Goal: Task Accomplishment & Management: Complete application form

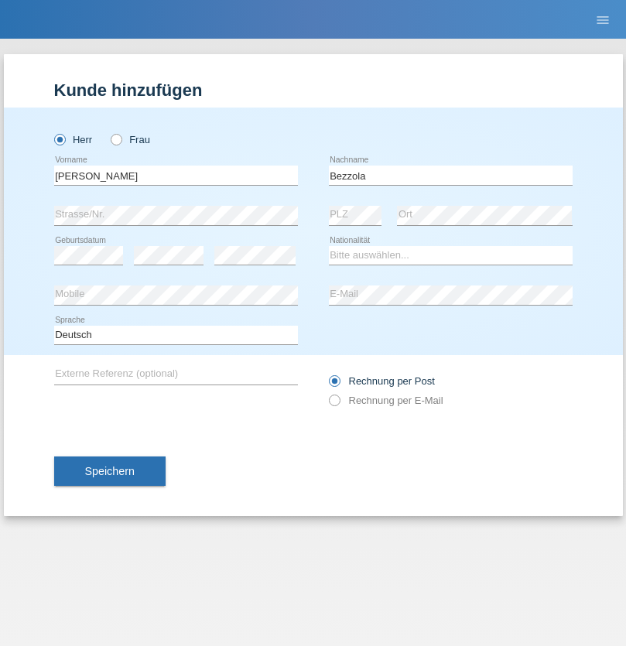
type input "Bezzola"
select select "CH"
radio input "true"
click at [176, 175] on input "text" at bounding box center [176, 175] width 244 height 19
type input "Laszlo Patrik"
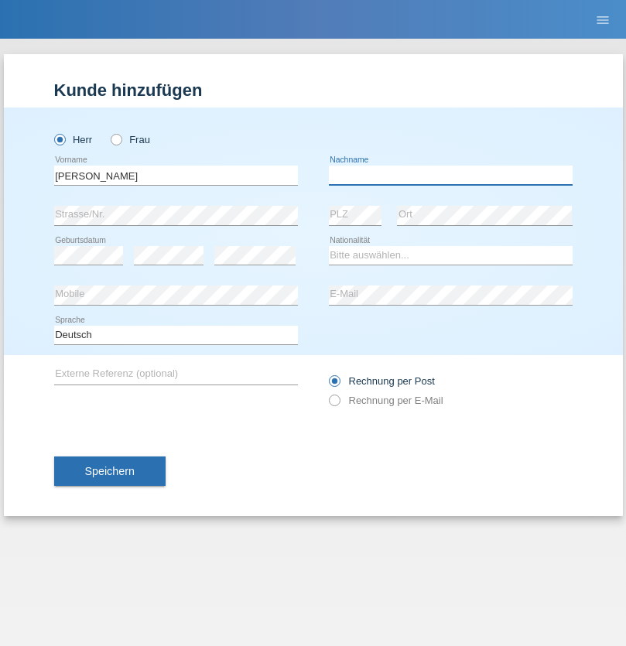
click at [450, 175] on input "text" at bounding box center [451, 175] width 244 height 19
type input "Serban"
select select "MG"
select select "C"
select select "22"
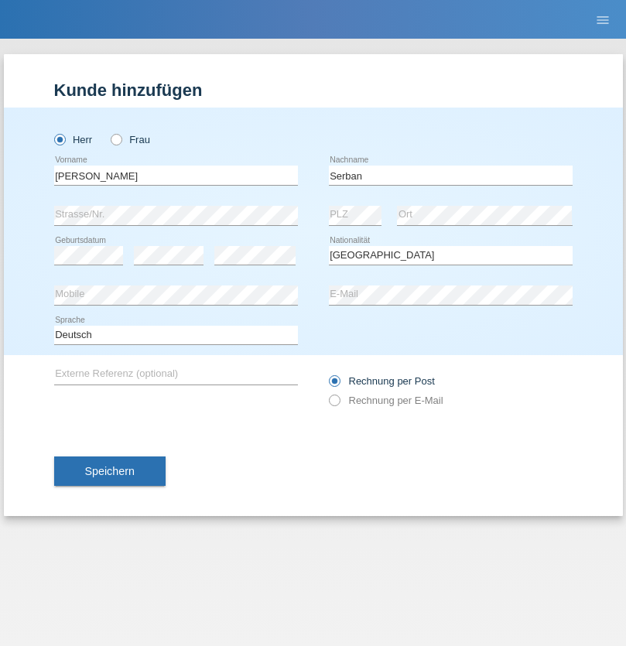
select select "06"
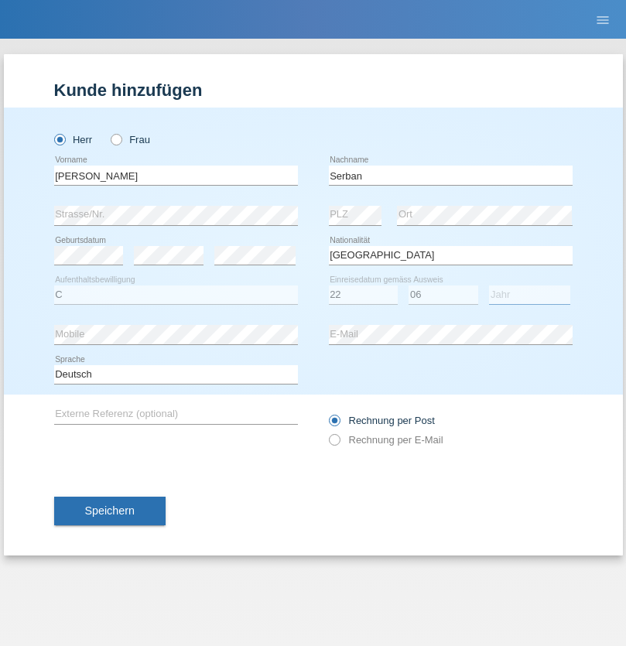
select select "2021"
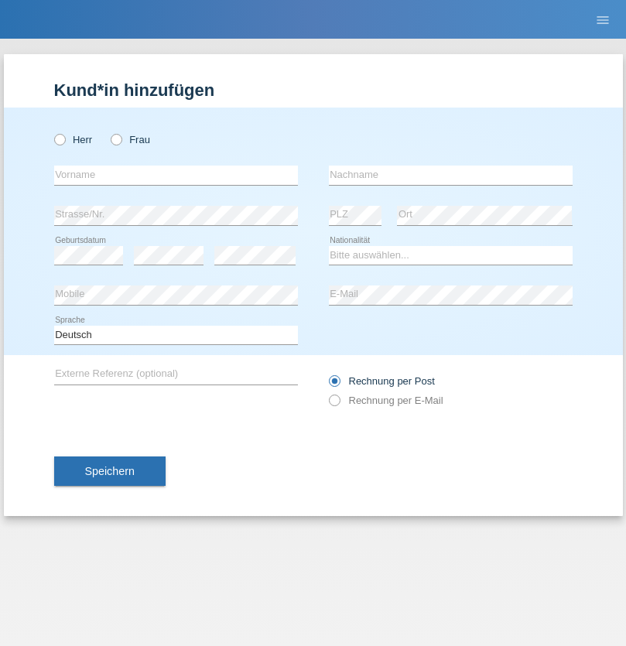
radio input "true"
click at [176, 175] on input "text" at bounding box center [176, 175] width 244 height 19
type input "Jasmin"
click at [450, 175] on input "text" at bounding box center [451, 175] width 244 height 19
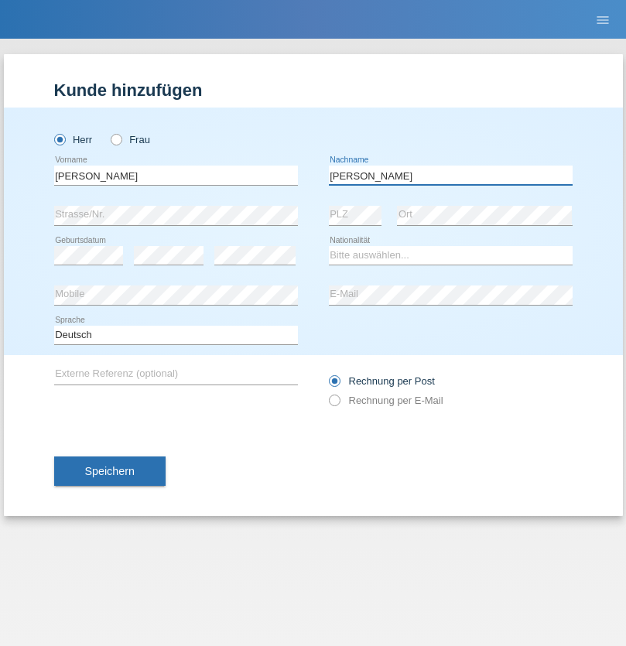
type input "Kurtishi"
select select "MK"
select select "C"
select select "22"
select select "05"
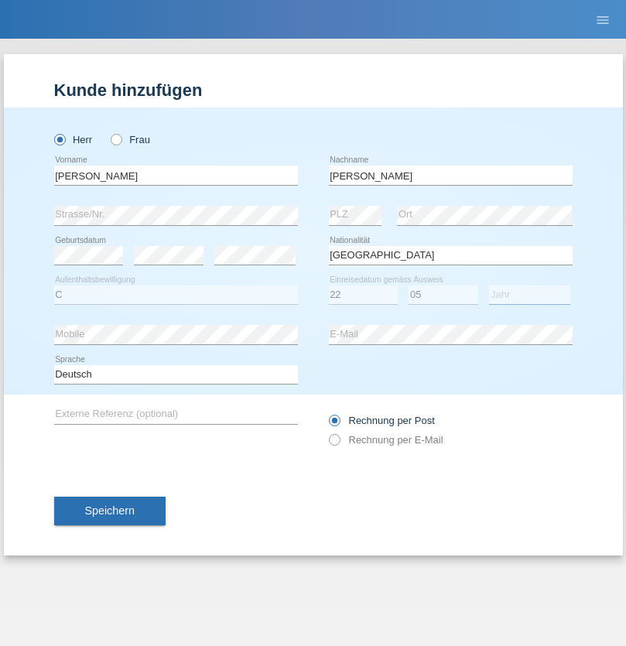
select select "2017"
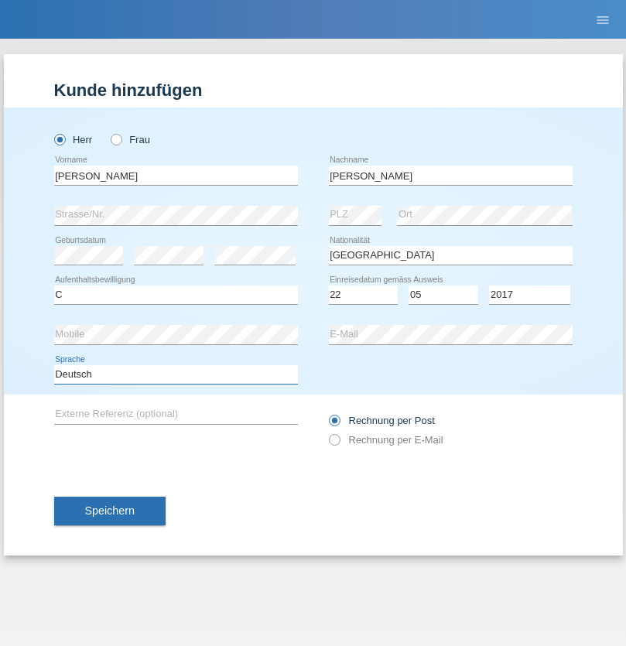
select select "en"
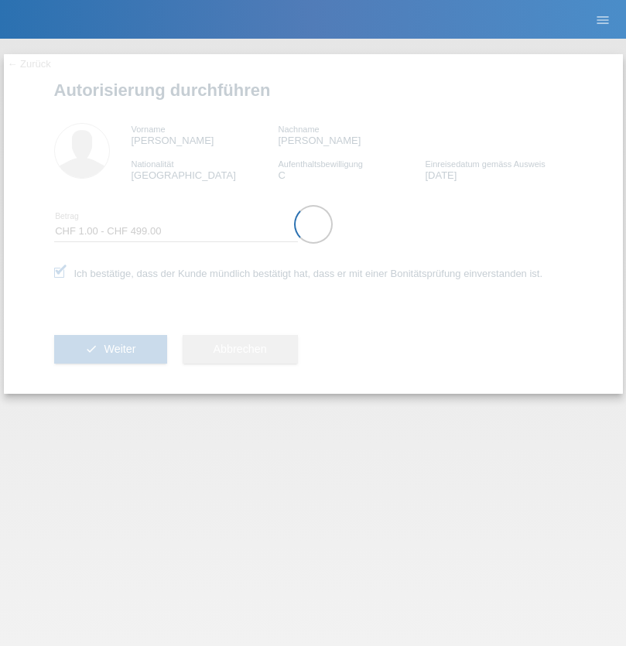
select select "1"
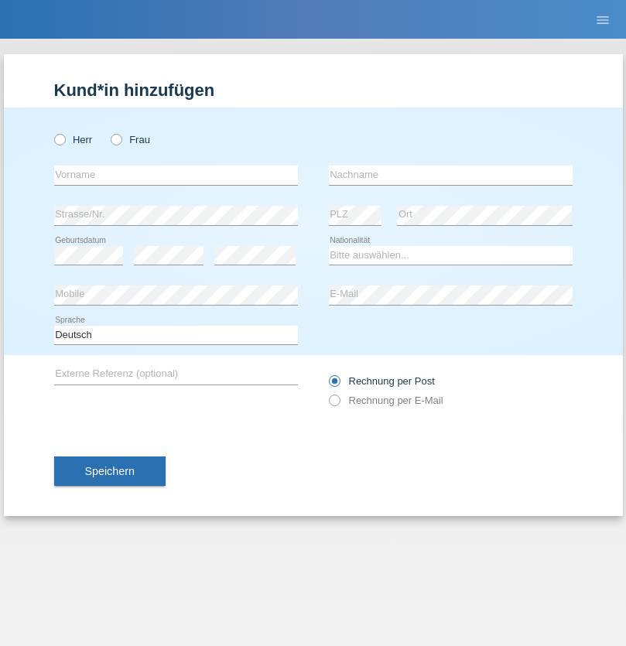
radio input "true"
click at [176, 175] on input "text" at bounding box center [176, 175] width 244 height 19
type input "Oliver"
click at [450, 175] on input "text" at bounding box center [451, 175] width 244 height 19
type input "Hager"
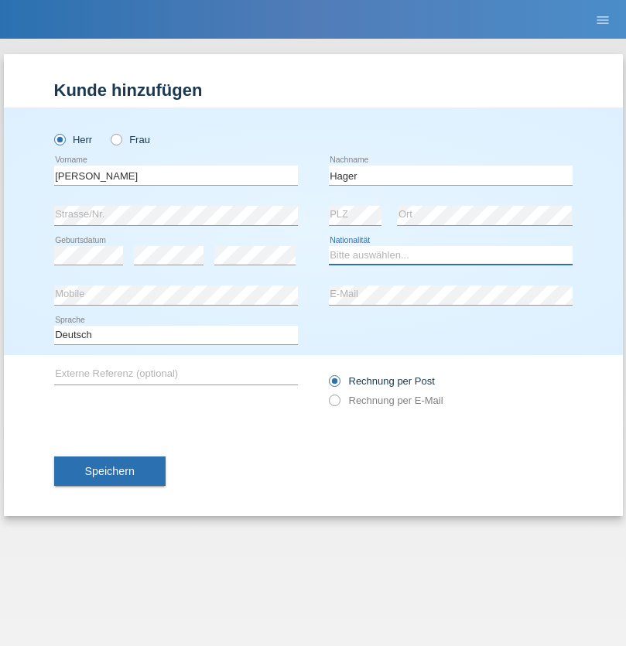
select select "CH"
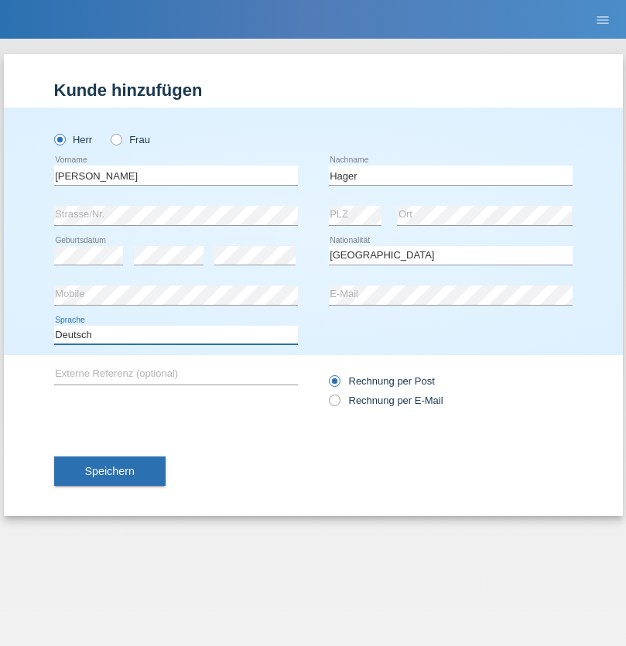
select select "en"
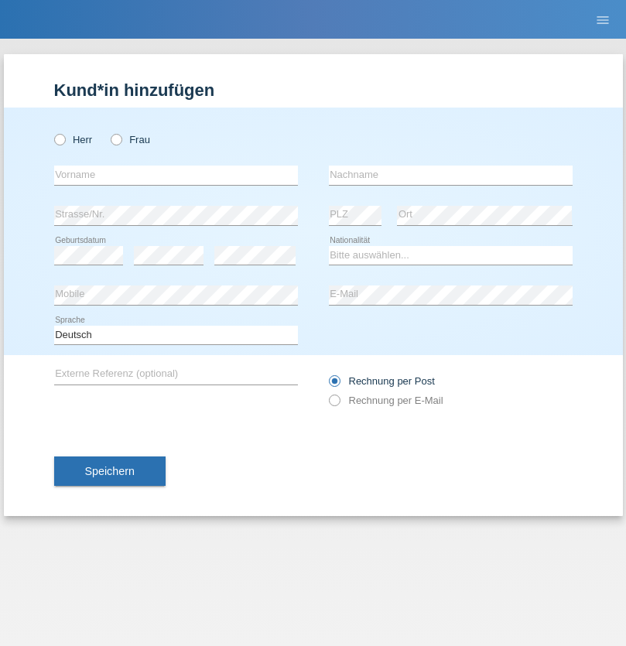
radio input "true"
click at [176, 175] on input "text" at bounding box center [176, 175] width 244 height 19
type input "[PERSON_NAME]"
click at [450, 175] on input "text" at bounding box center [451, 175] width 244 height 19
type input "Baloh"
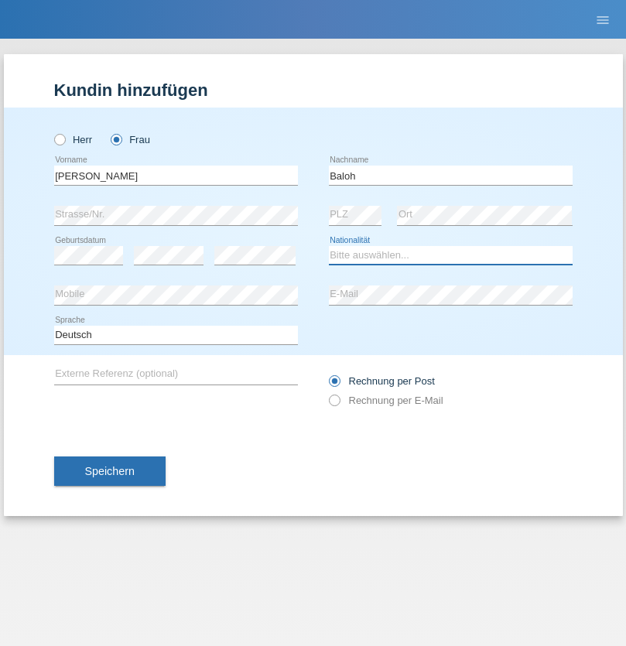
select select "UA"
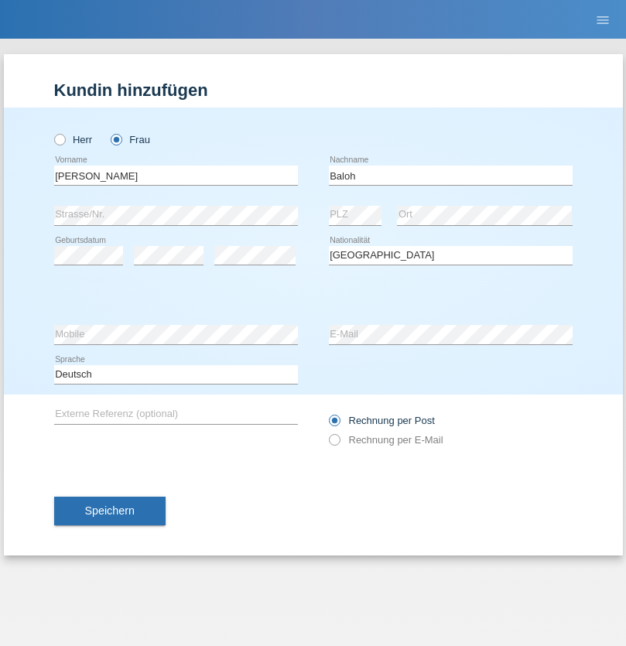
select select "C"
select select "09"
select select "05"
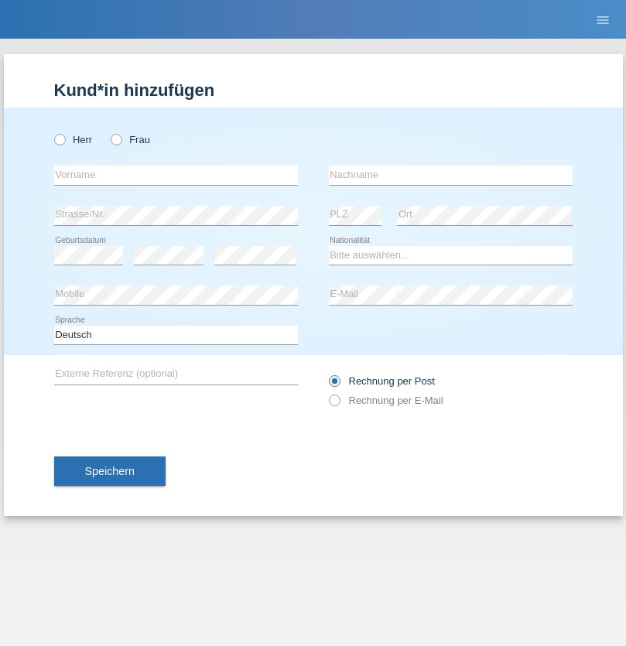
radio input "true"
click at [176, 175] on input "text" at bounding box center [176, 175] width 244 height 19
type input "[PERSON_NAME]"
click at [450, 175] on input "text" at bounding box center [451, 175] width 244 height 19
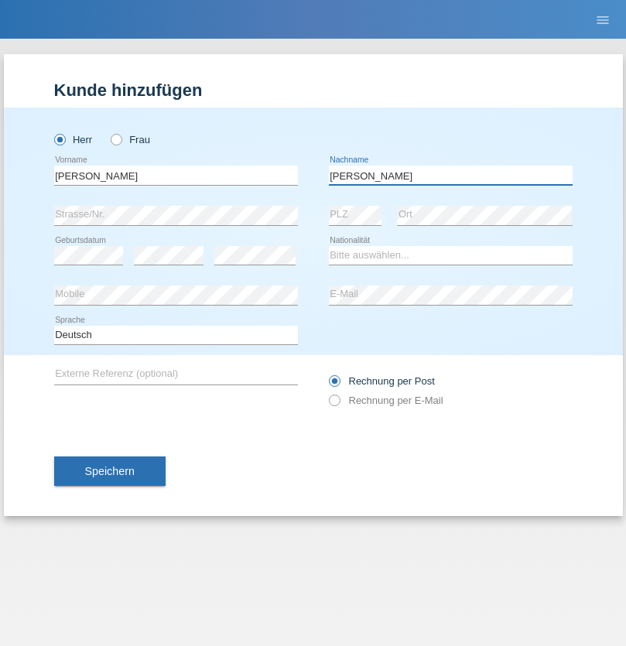
type input "[PERSON_NAME]"
select select "ES"
select select "C"
select select "21"
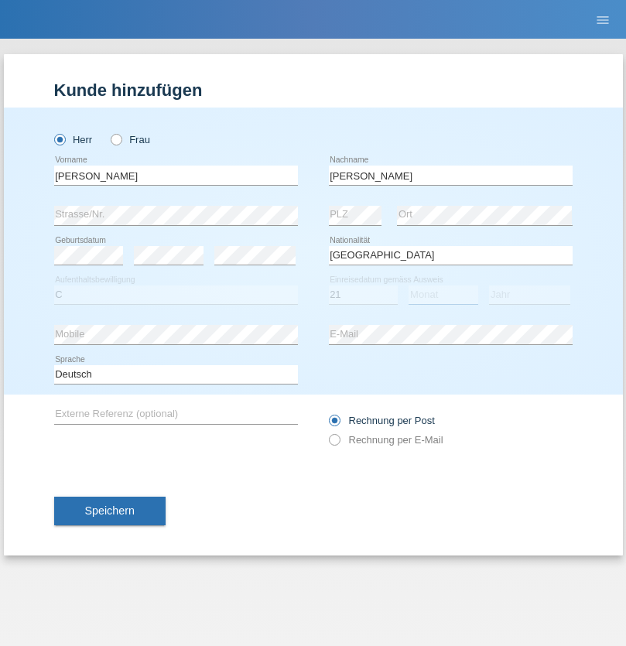
select select "10"
select select "2020"
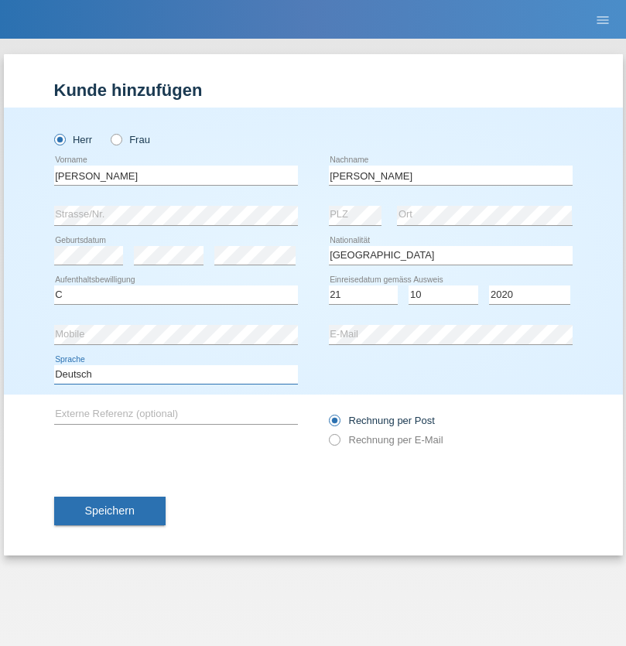
select select "en"
